Goal: Navigation & Orientation: Find specific page/section

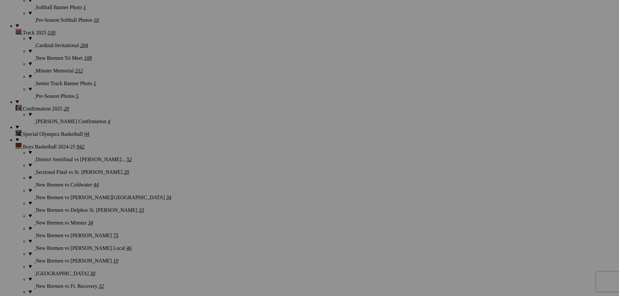
scroll to position [1202, 0]
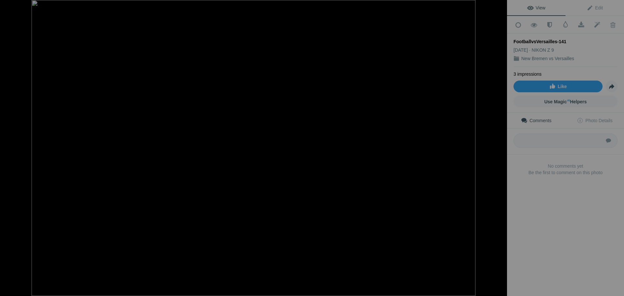
click at [10, 7] on div at bounding box center [9, 6] width 23 height 13
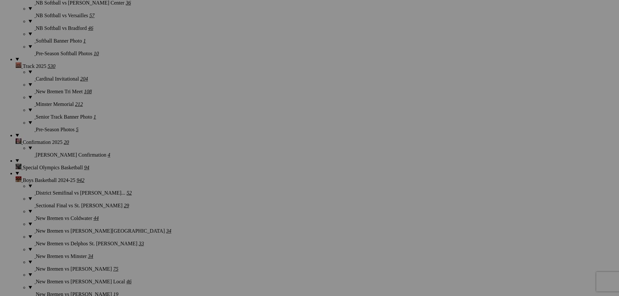
scroll to position [1170, 0]
